Goal: Task Accomplishment & Management: Complete application form

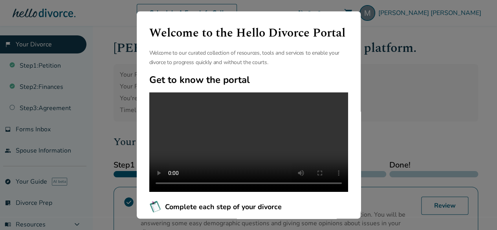
click at [383, 102] on div "Welcome to the Hello Divorce Portal Welcome to our curated collection of resour…" at bounding box center [248, 115] width 497 height 230
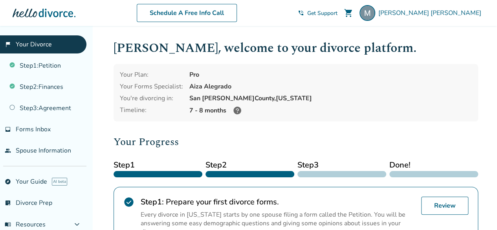
click at [238, 110] on icon at bounding box center [237, 110] width 8 height 8
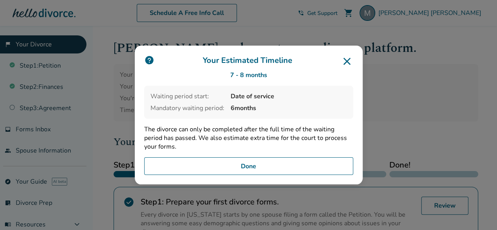
click at [260, 168] on button "Done" at bounding box center [248, 166] width 209 height 18
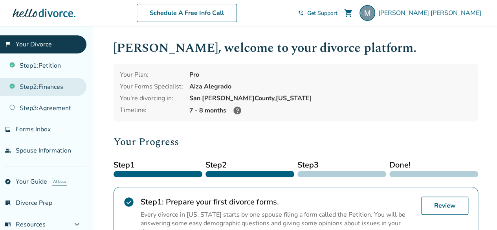
click at [45, 86] on link "Step 2 : Finances" at bounding box center [43, 87] width 86 height 18
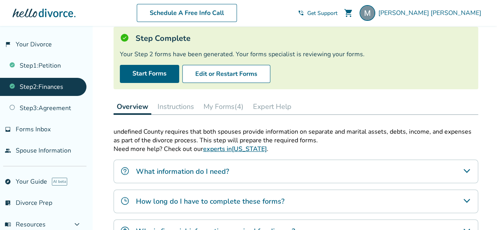
scroll to position [79, 0]
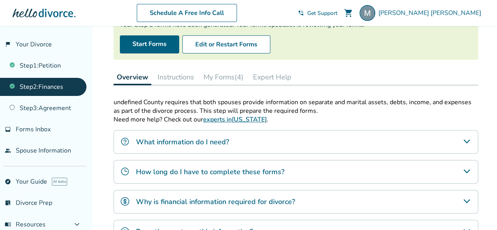
click at [237, 119] on link "experts in [US_STATE]" at bounding box center [235, 119] width 64 height 9
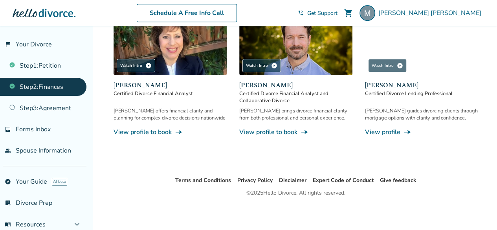
scroll to position [151, 0]
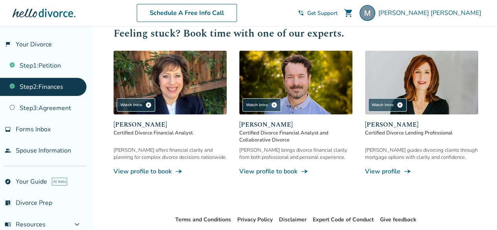
click at [274, 81] on img at bounding box center [295, 83] width 113 height 64
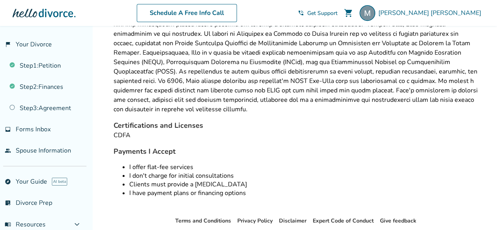
scroll to position [275, 0]
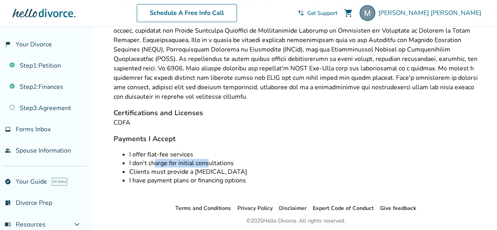
drag, startPoint x: 163, startPoint y: 151, endPoint x: 209, endPoint y: 156, distance: 46.3
click at [209, 156] on ul "I offer flat-fee services I don't charge for initial consultations Clients must…" at bounding box center [295, 167] width 364 height 35
click at [205, 176] on li "I have payment plans or financing options" at bounding box center [303, 180] width 349 height 9
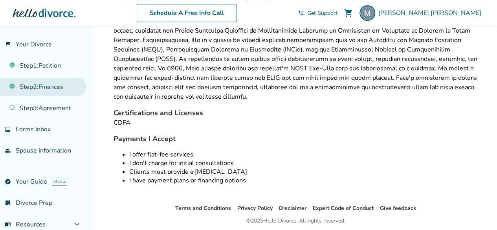
click at [52, 91] on link "Step 2 : Finances" at bounding box center [43, 87] width 86 height 18
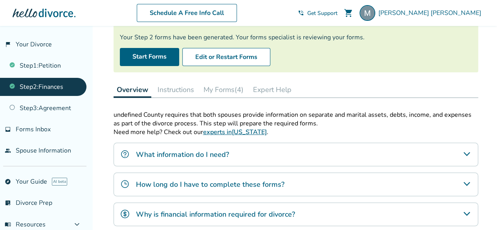
scroll to position [79, 0]
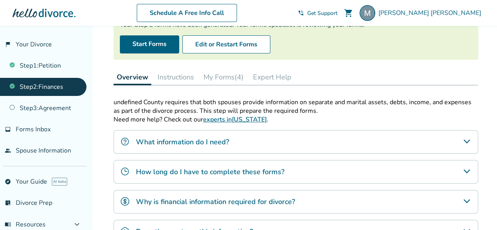
click at [397, 142] on div "What information do I need?" at bounding box center [295, 142] width 364 height 24
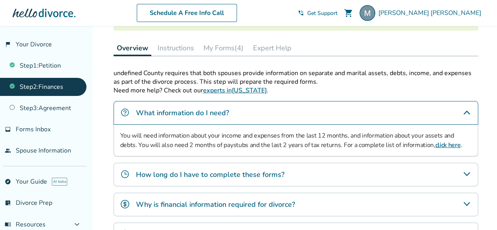
scroll to position [118, 0]
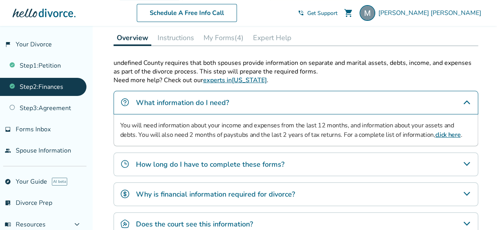
click at [313, 159] on div "How long do I have to complete these forms?" at bounding box center [295, 164] width 364 height 24
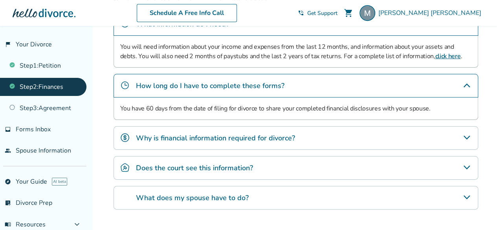
scroll to position [236, 0]
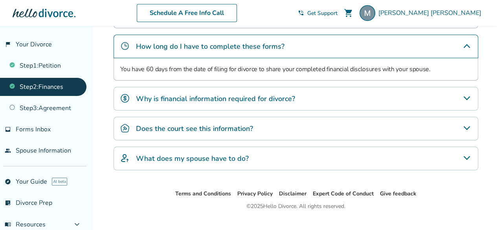
click at [285, 96] on h4 "Why is financial information required for divorce?" at bounding box center [215, 98] width 159 height 10
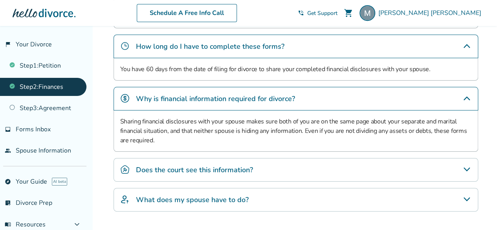
scroll to position [275, 0]
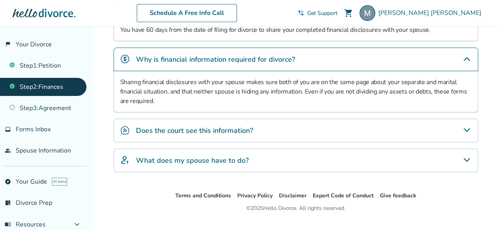
click at [265, 125] on div "Does the court see this information?" at bounding box center [295, 131] width 364 height 24
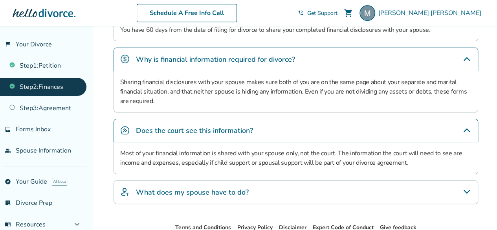
click at [264, 186] on div "What does my spouse have to do?" at bounding box center [295, 192] width 364 height 24
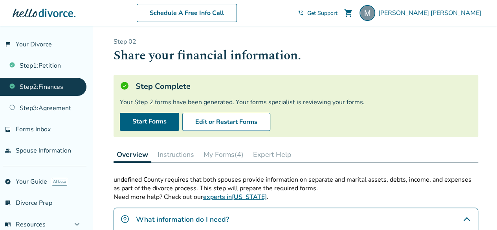
scroll to position [0, 0]
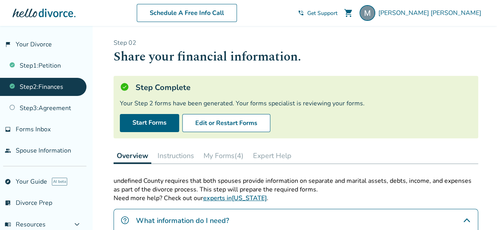
click at [182, 154] on button "Instructions" at bounding box center [175, 156] width 43 height 16
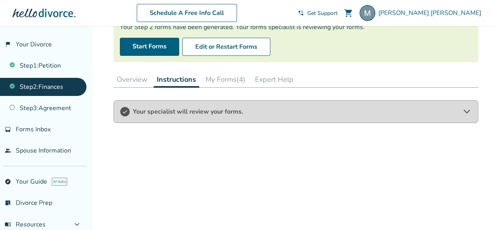
scroll to position [79, 0]
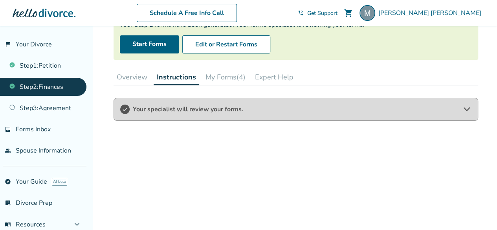
click at [222, 79] on button "My Forms (4)" at bounding box center [225, 77] width 46 height 16
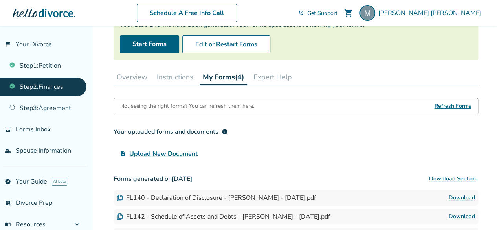
click at [270, 77] on button "Expert Help" at bounding box center [272, 77] width 45 height 16
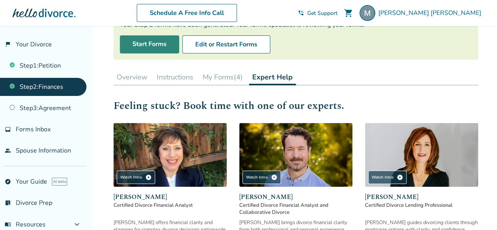
click at [145, 41] on link "Start Forms" at bounding box center [149, 44] width 59 height 18
